Goal: Navigation & Orientation: Find specific page/section

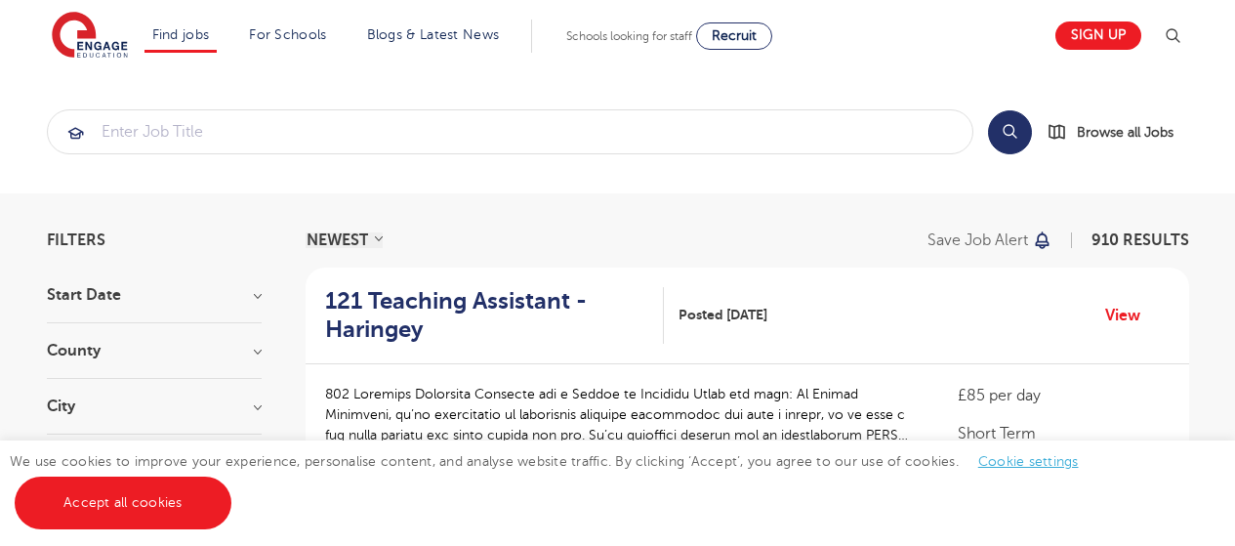
scroll to position [2357, 0]
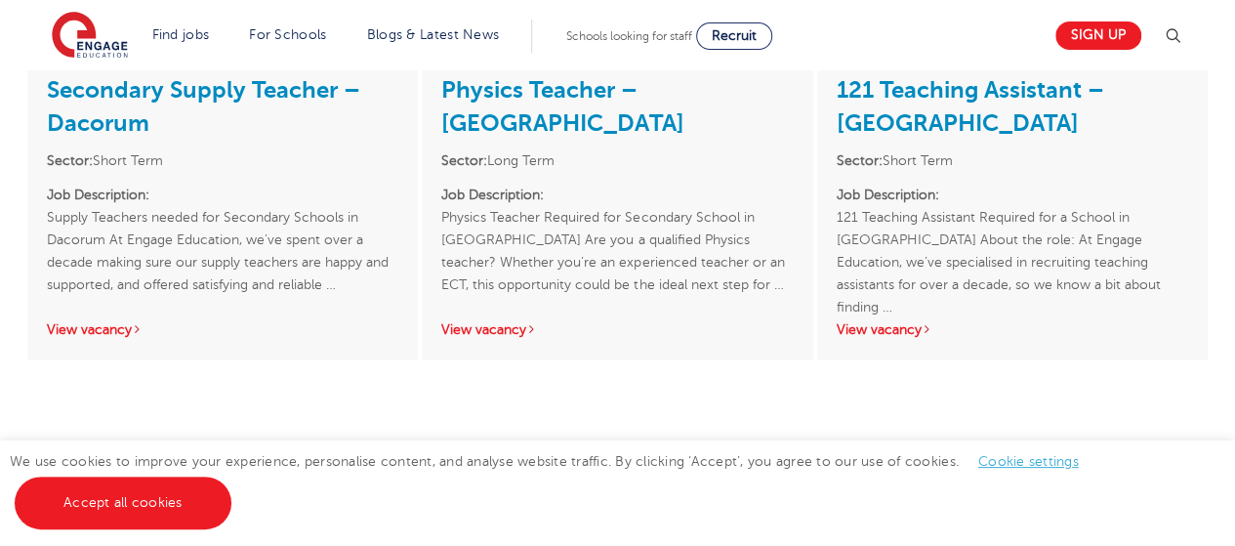
scroll to position [6015, 0]
